Goal: Task Accomplishment & Management: Use online tool/utility

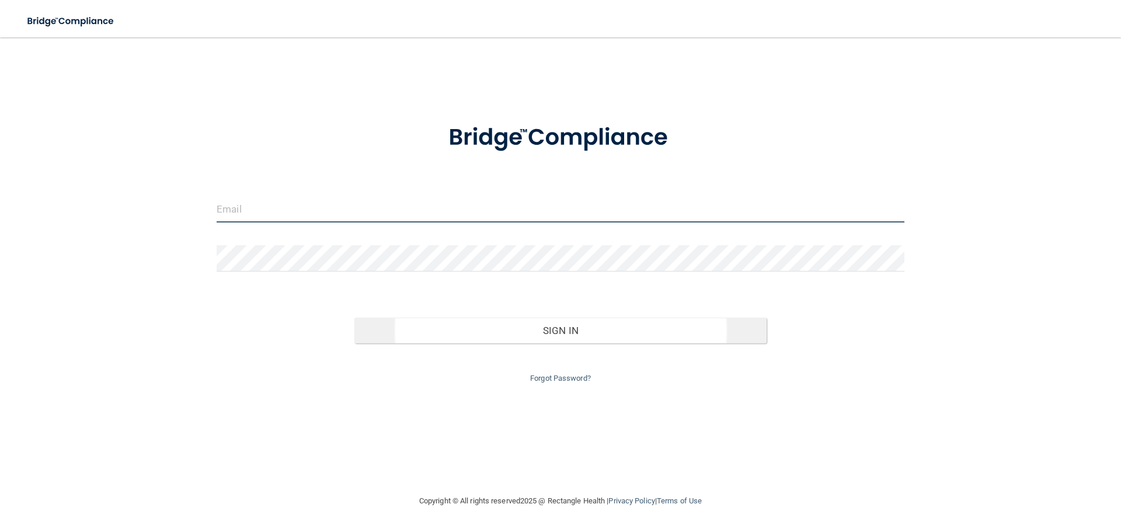
type input "[EMAIL_ADDRESS][DOMAIN_NAME]"
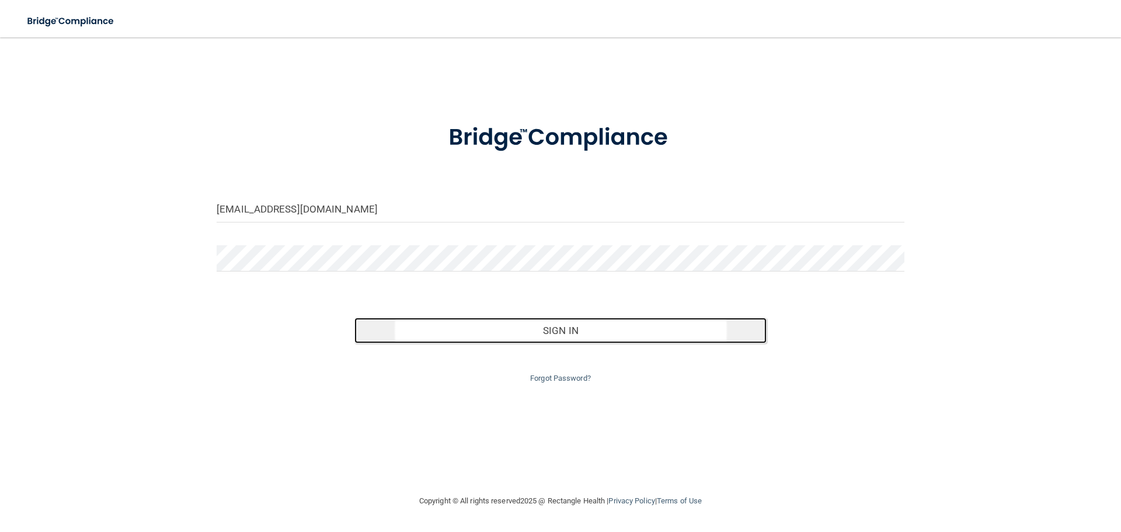
click at [586, 342] on button "Sign In" at bounding box center [560, 331] width 413 height 26
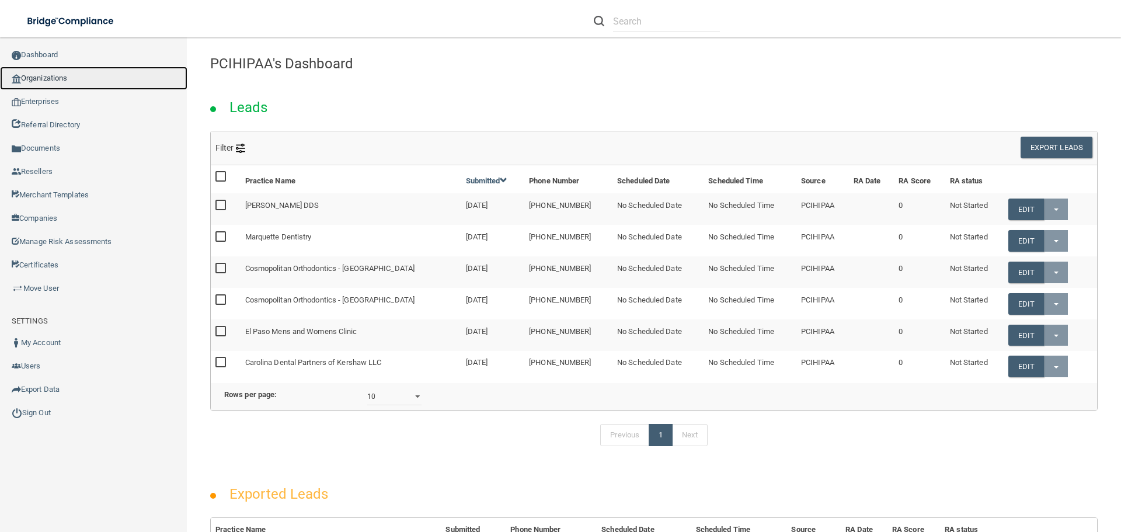
click at [74, 79] on link "Organizations" at bounding box center [93, 78] width 187 height 23
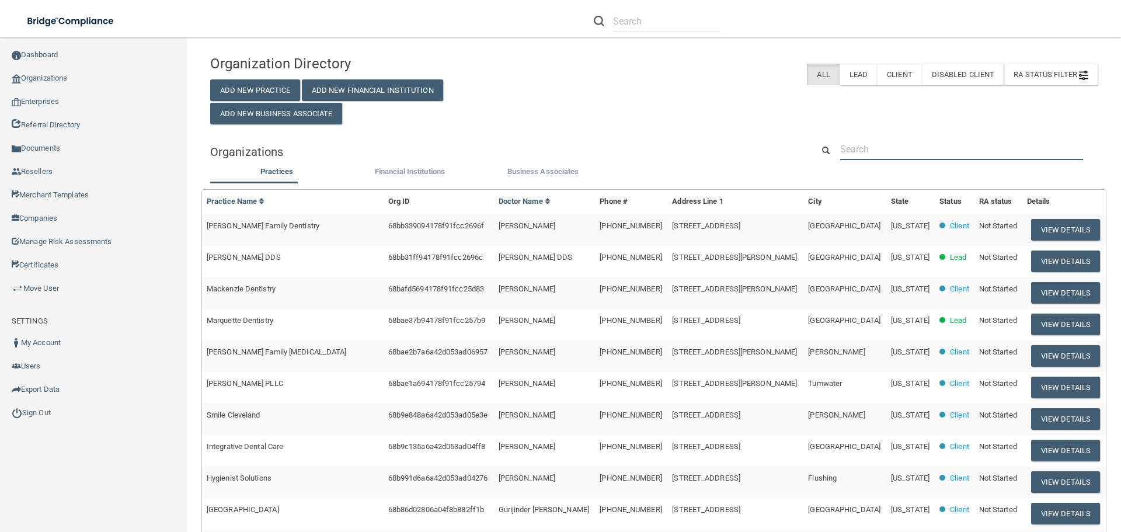
click at [881, 149] on input "text" at bounding box center [961, 149] width 243 height 22
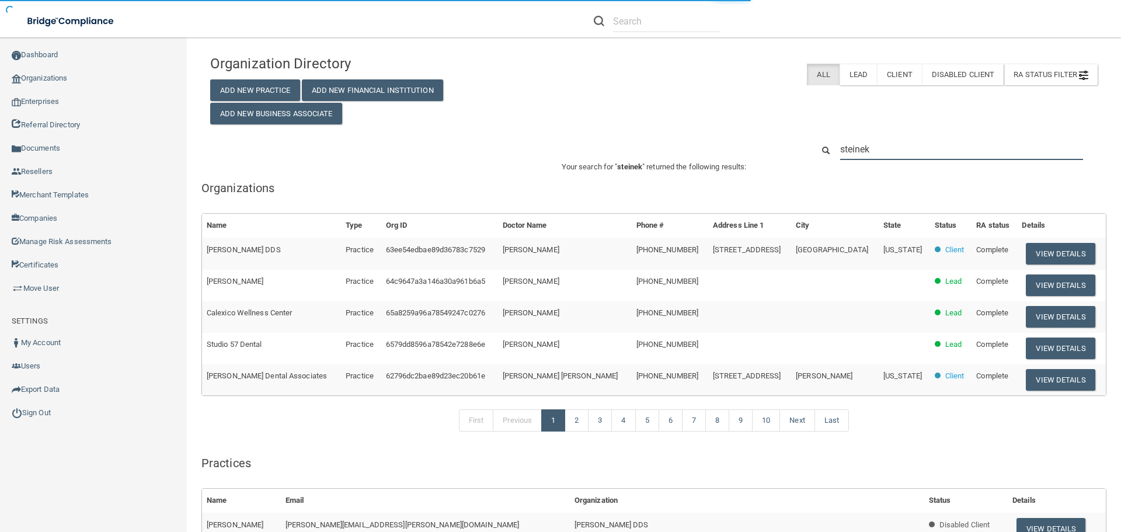
type input "[PERSON_NAME]"
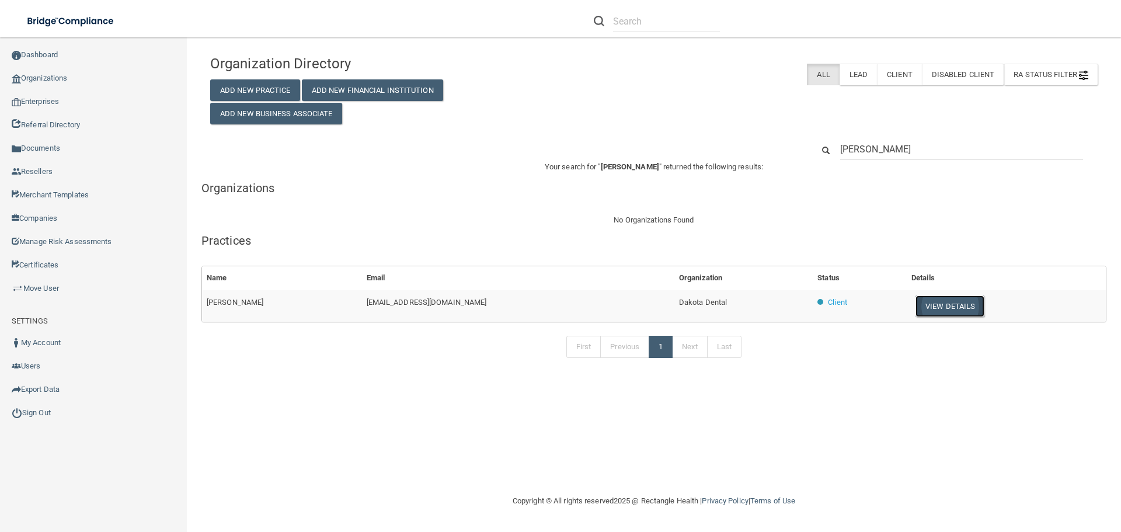
click at [936, 306] on button "View Details" at bounding box center [950, 307] width 69 height 22
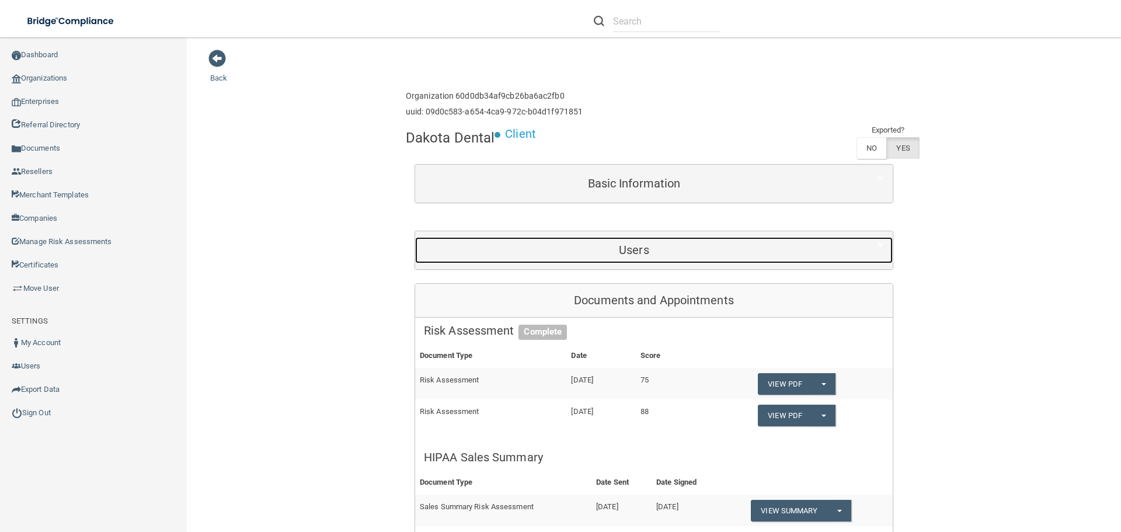
click at [632, 256] on h5 "Users" at bounding box center [634, 250] width 420 height 13
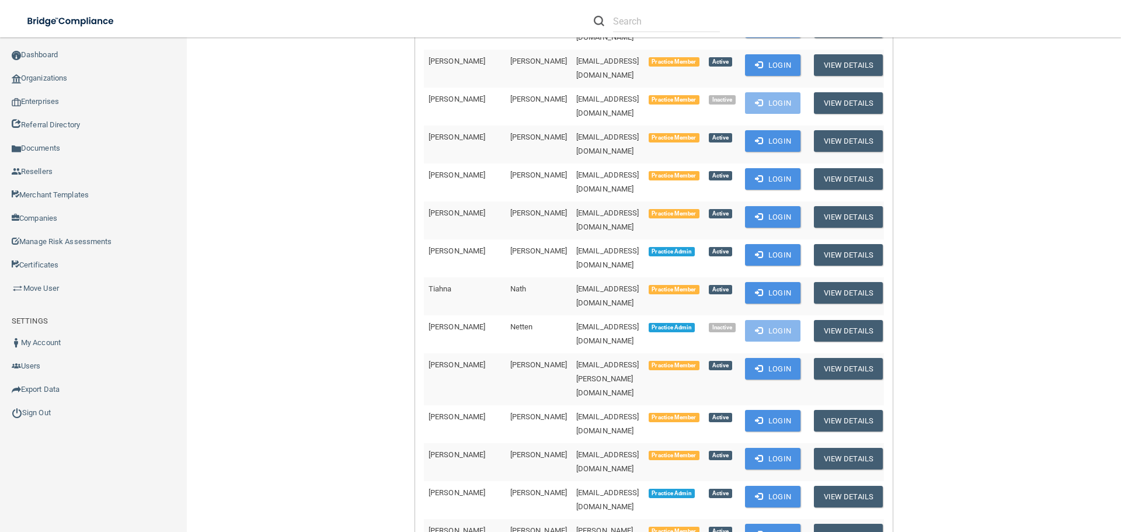
scroll to position [642, 0]
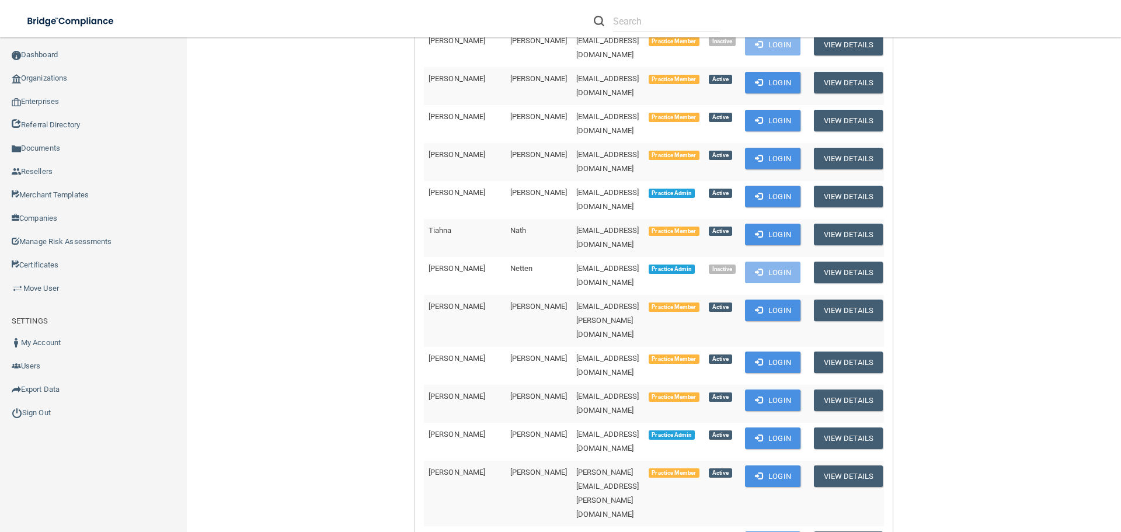
drag, startPoint x: 617, startPoint y: 380, endPoint x: 512, endPoint y: 387, distance: 105.9
copy tr "[EMAIL_ADDRESS][DOMAIN_NAME]"
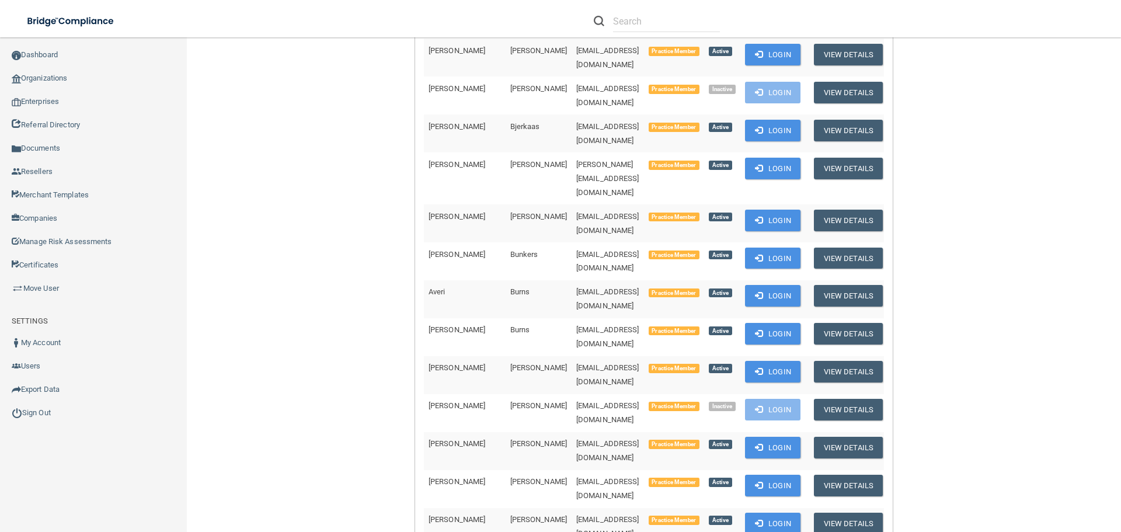
scroll to position [409, 0]
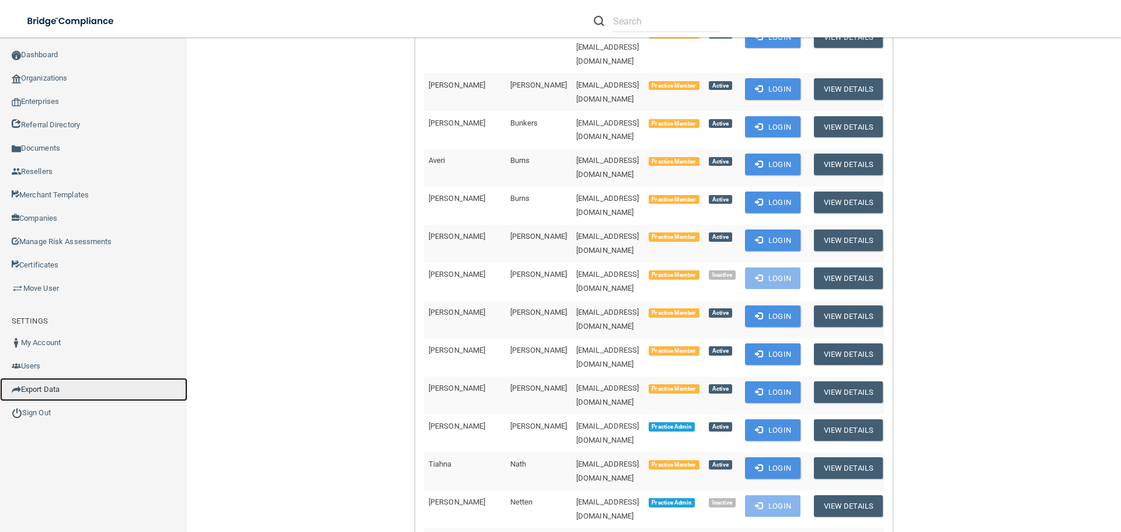
click at [61, 385] on link "Export Data" at bounding box center [93, 389] width 187 height 23
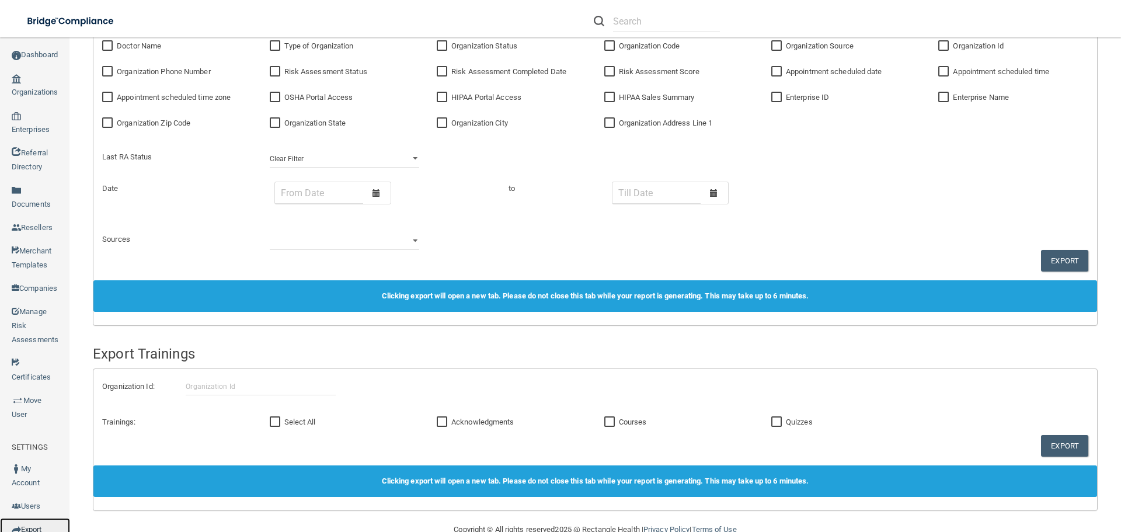
scroll to position [571, 0]
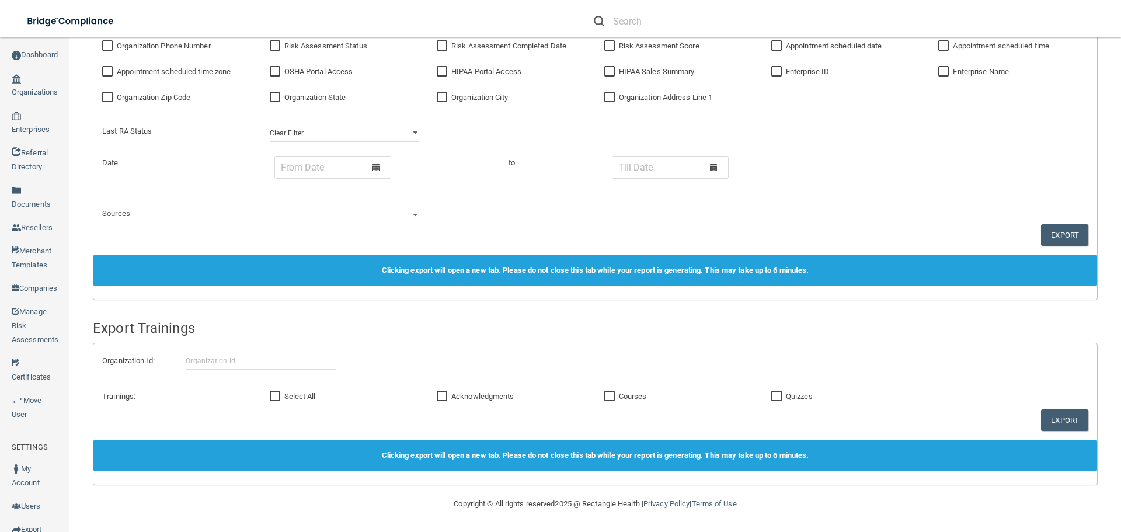
click at [606, 398] on input "Courses" at bounding box center [610, 396] width 13 height 9
checkbox input "true"
click at [267, 364] on input "text" at bounding box center [261, 361] width 150 height 18
paste input "60d0db34af9cb26ba6ac2fb0"
type input "60d0db34af9cb26ba6ac2fb0"
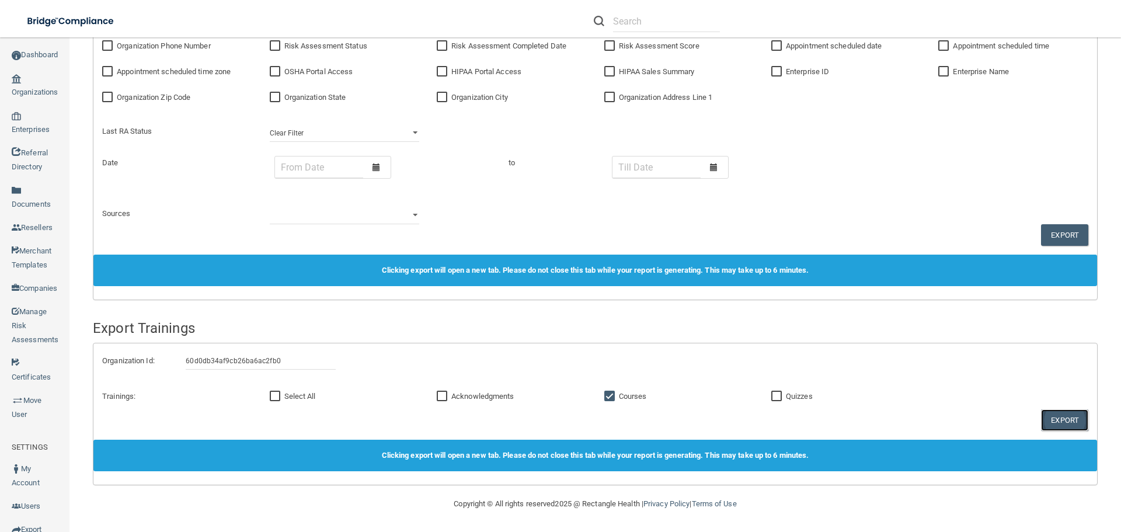
click at [1058, 418] on button "Export" at bounding box center [1064, 420] width 47 height 22
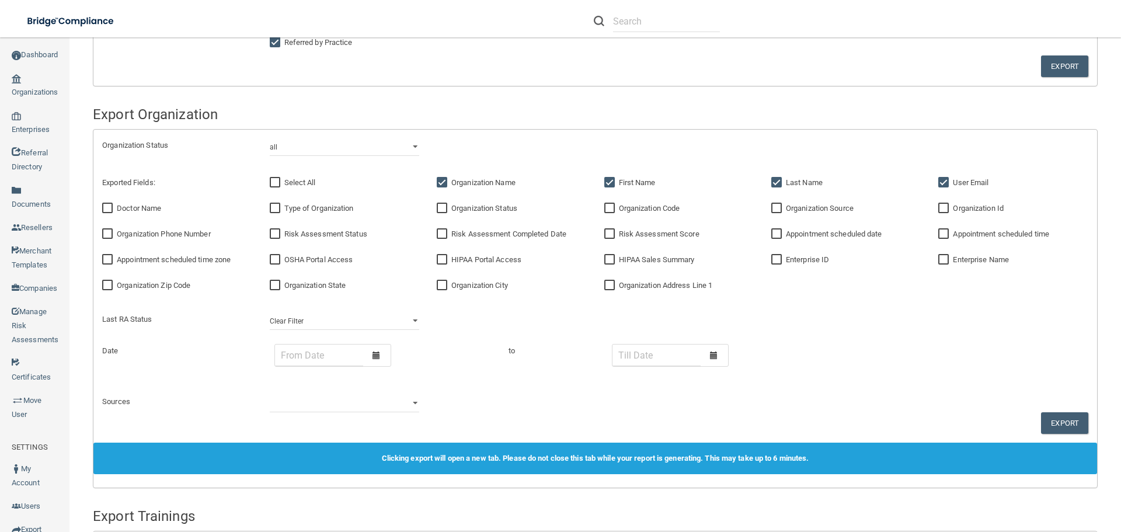
scroll to position [279, 0]
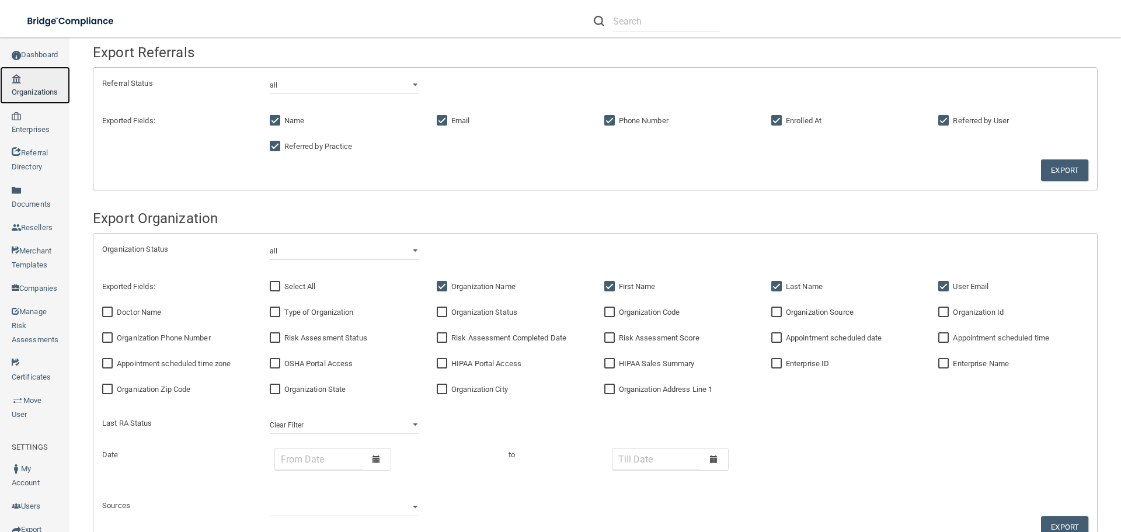
click at [39, 93] on link "Organizations" at bounding box center [35, 85] width 70 height 37
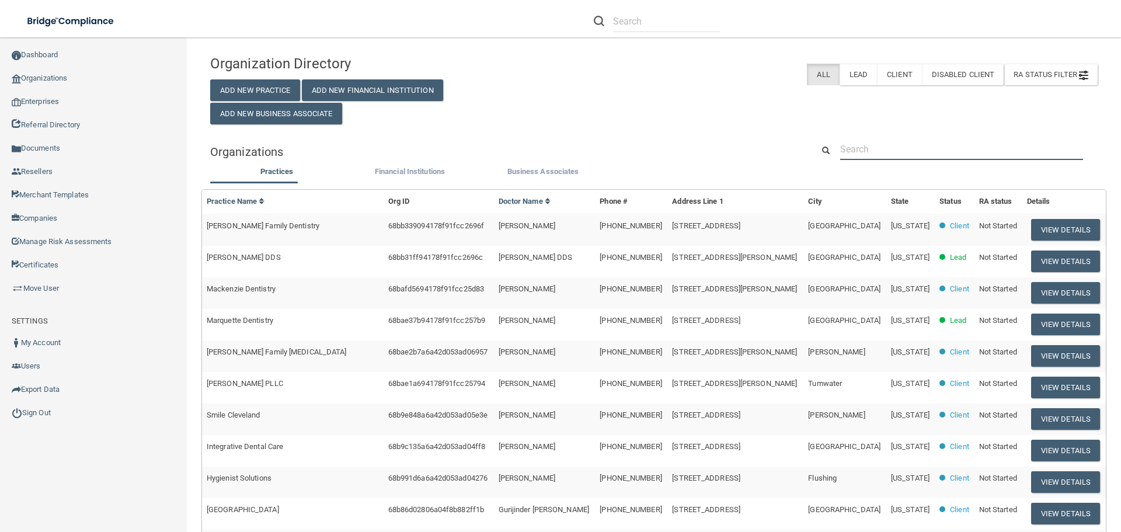
click at [868, 154] on input "text" at bounding box center [961, 149] width 243 height 22
paste input "[EMAIL_ADDRESS][DOMAIN_NAME]"
type input "[EMAIL_ADDRESS][DOMAIN_NAME]"
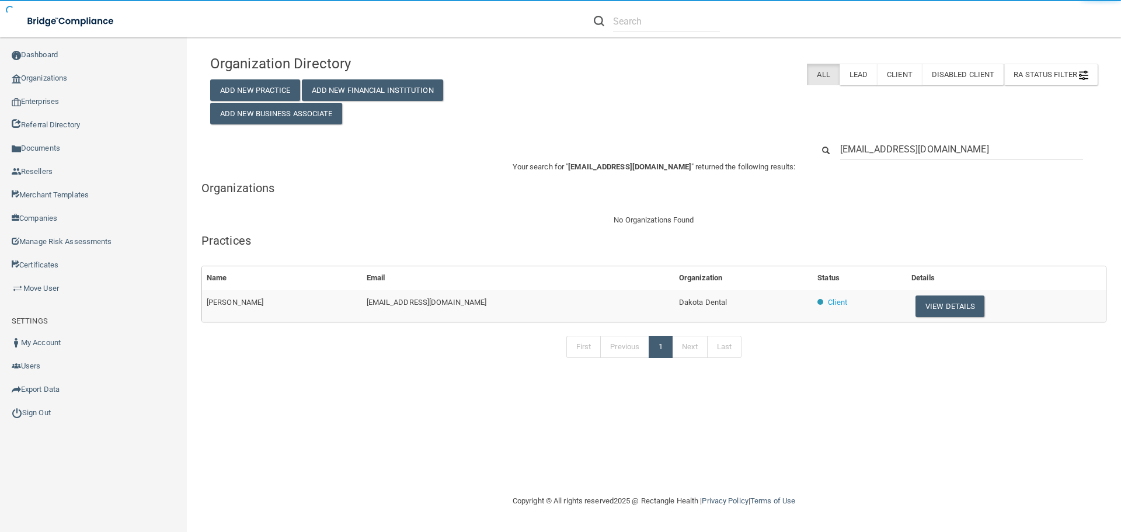
click at [247, 304] on span "[PERSON_NAME]" at bounding box center [235, 302] width 57 height 9
click at [248, 304] on span "[PERSON_NAME]" at bounding box center [235, 302] width 57 height 9
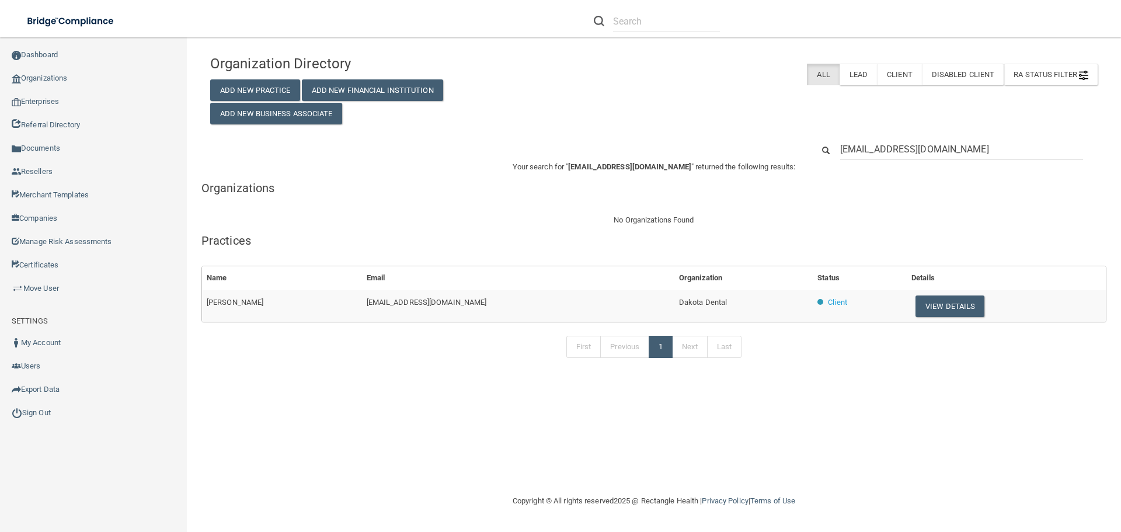
copy span "[PERSON_NAME]"
